Goal: Navigation & Orientation: Find specific page/section

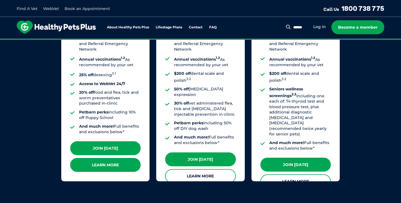
scroll to position [501, 0]
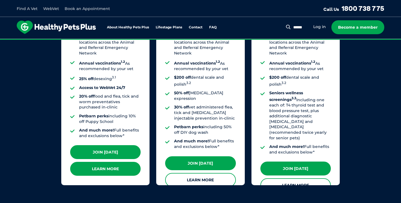
click at [110, 162] on link "Learn More" at bounding box center [105, 169] width 70 height 14
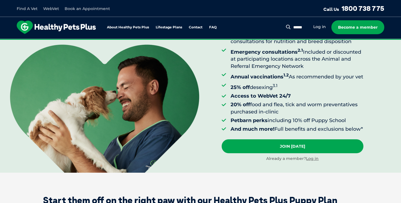
scroll to position [80, 0]
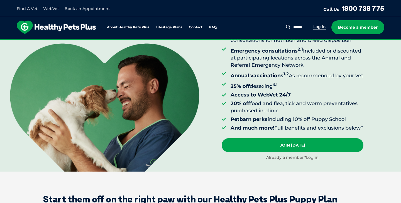
click at [317, 26] on link "Log in" at bounding box center [319, 26] width 13 height 5
